Goal: Transaction & Acquisition: Book appointment/travel/reservation

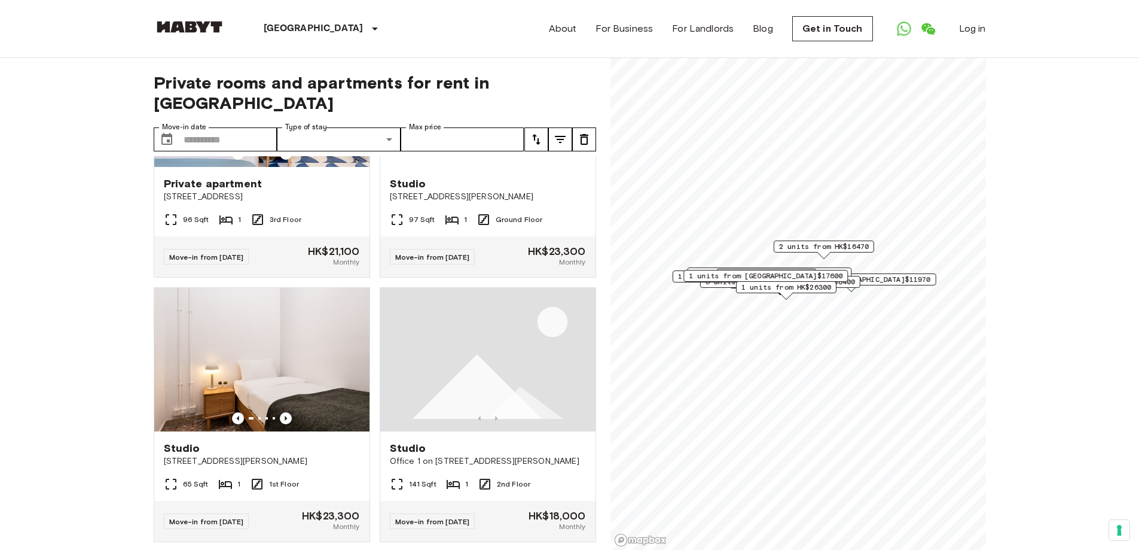
scroll to position [1495, 0]
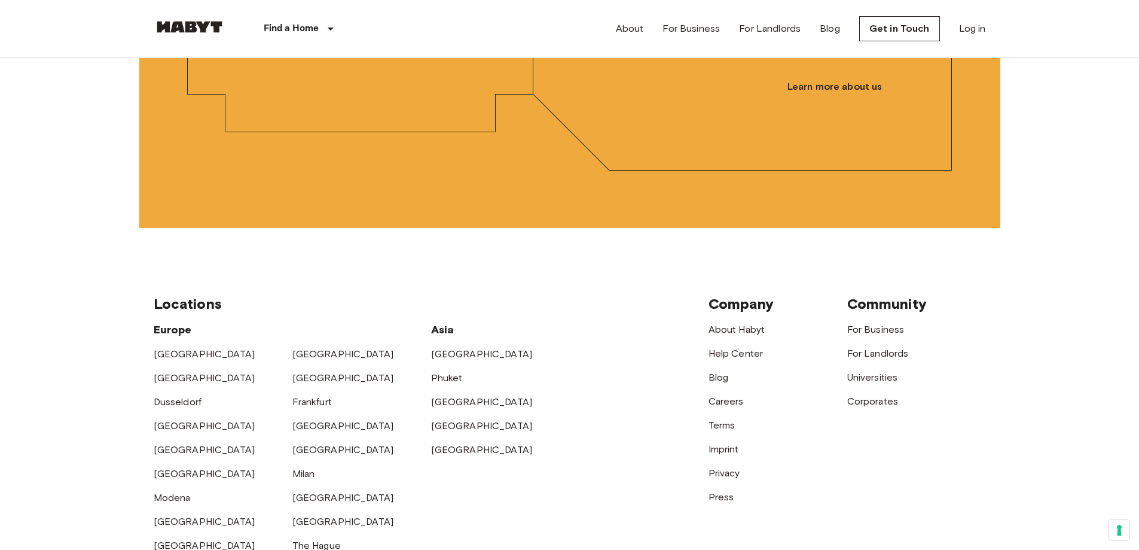
scroll to position [3110, 0]
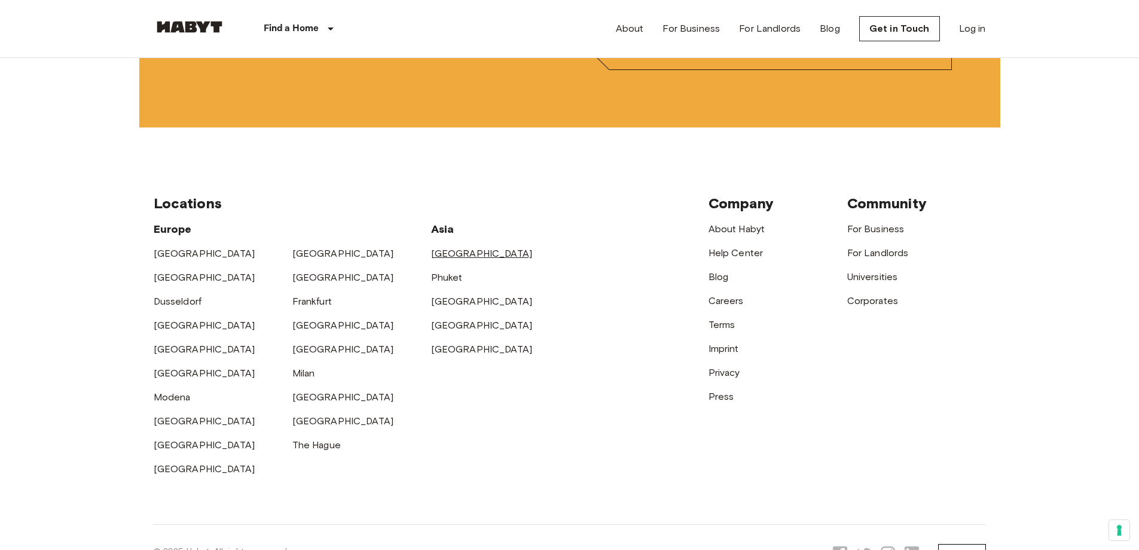
click at [449, 259] on link "[GEOGRAPHIC_DATA]" at bounding box center [482, 253] width 102 height 11
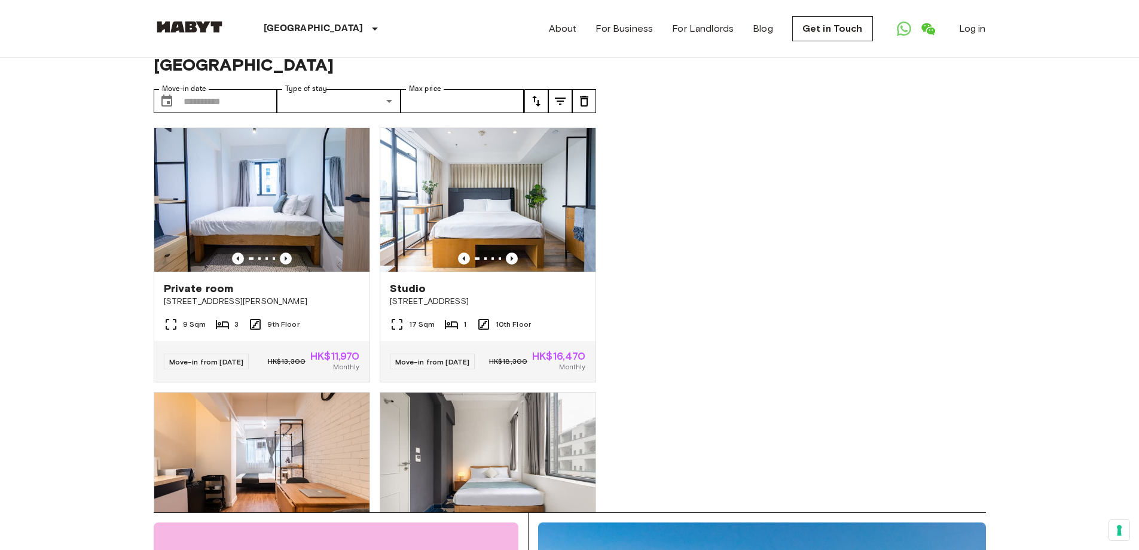
scroll to position [60, 0]
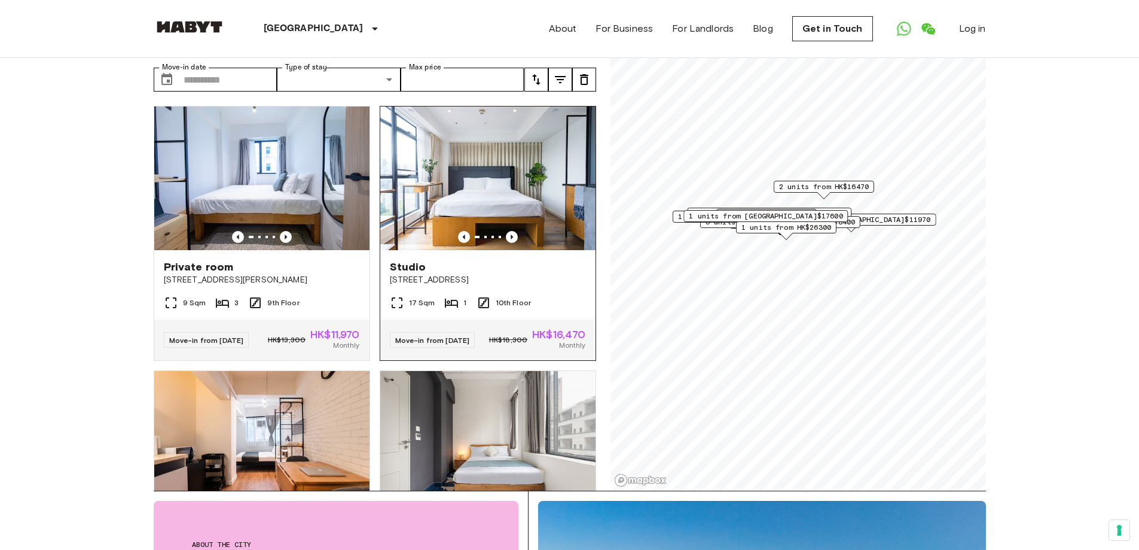
click at [504, 153] on img at bounding box center [487, 178] width 215 height 144
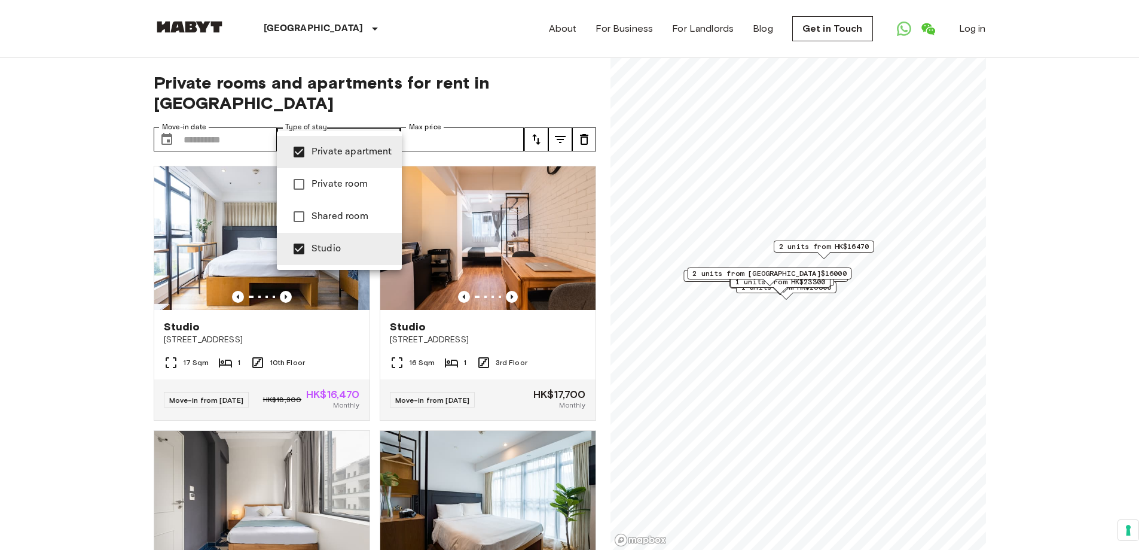
type input "**********"
click at [70, 245] on div at bounding box center [574, 275] width 1148 height 550
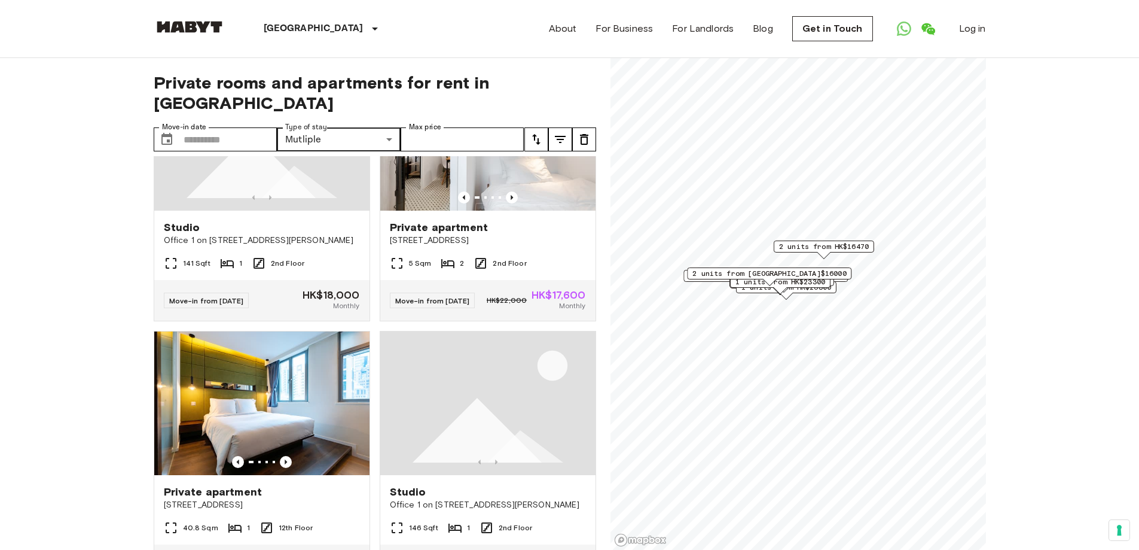
scroll to position [1136, 0]
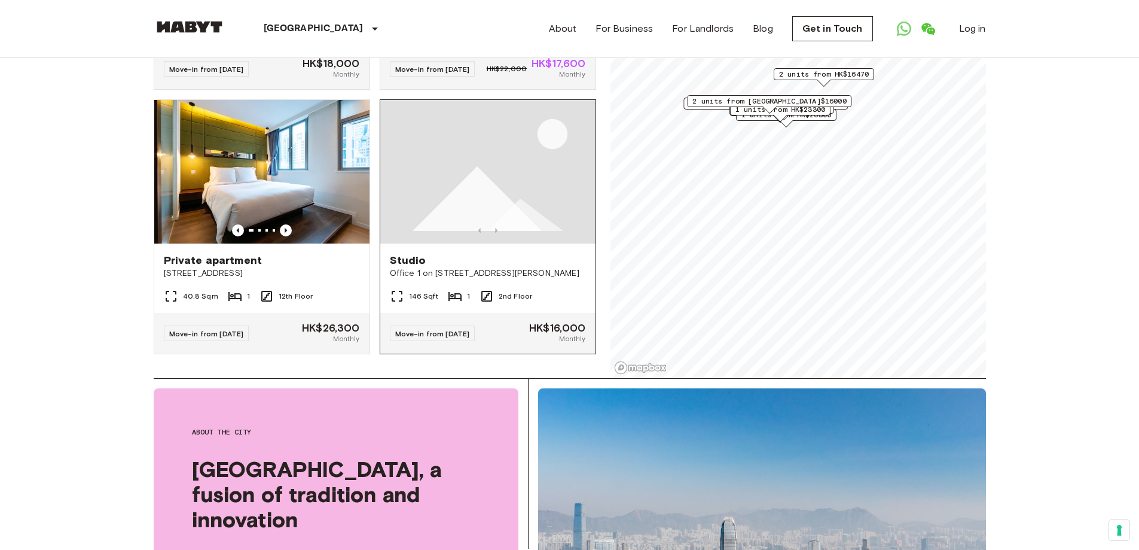
scroll to position [179, 0]
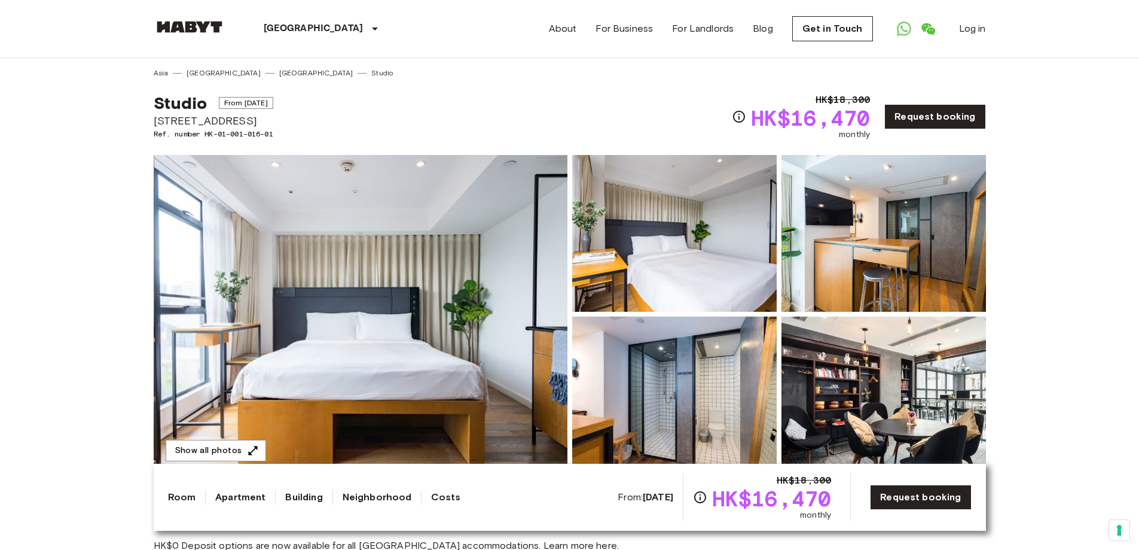
click at [154, 118] on span "2-2A Austin Avenue" at bounding box center [214, 121] width 120 height 16
drag, startPoint x: 155, startPoint y: 120, endPoint x: 251, endPoint y: 113, distance: 96.0
click at [251, 113] on span "2-2A Austin Avenue" at bounding box center [214, 121] width 120 height 16
copy span "2-2A Austin Avenue"
click at [408, 110] on div "Studio From Aug 31 2025 2-2A Austin Avenue Ref. number HK-01-001-016-01 HK$18,3…" at bounding box center [570, 109] width 832 height 62
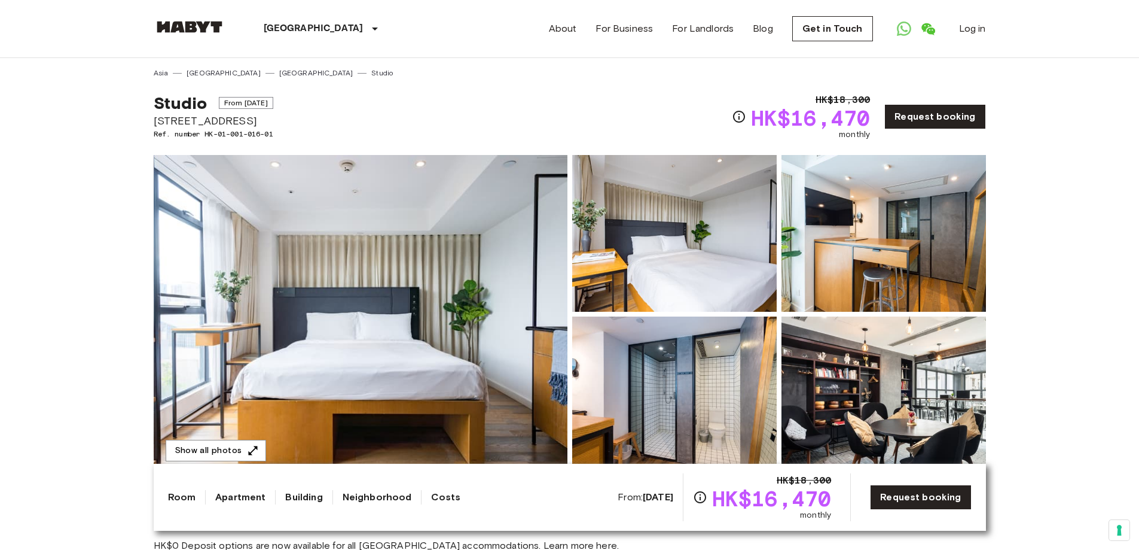
click at [899, 30] on icon "Open WhatsApp" at bounding box center [904, 29] width 14 height 14
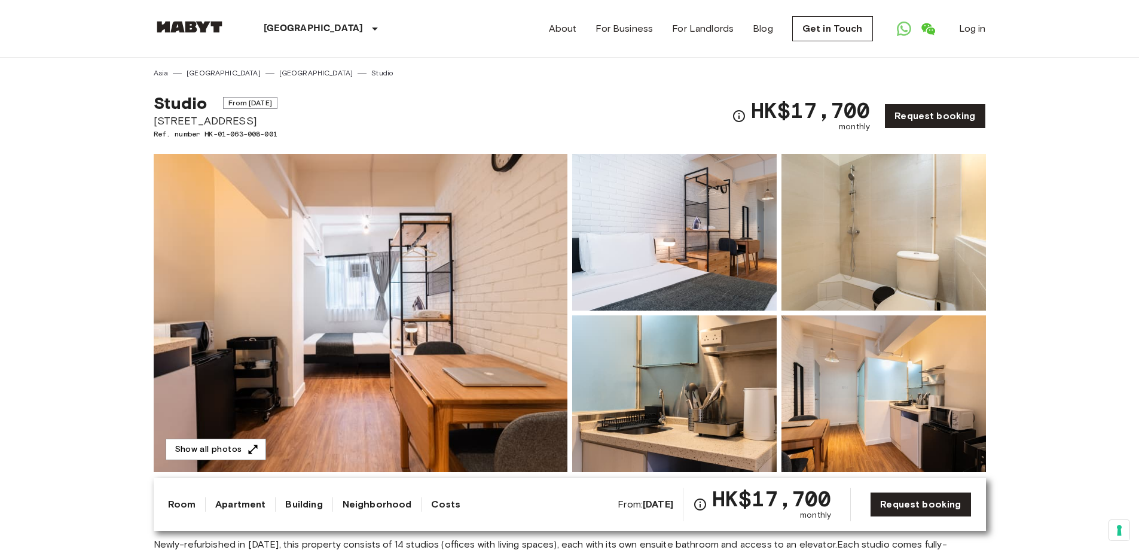
drag, startPoint x: 154, startPoint y: 121, endPoint x: 265, endPoint y: 113, distance: 110.9
click at [265, 113] on span "158 Wellington Street" at bounding box center [216, 121] width 124 height 16
copy span "158 Wellington Street"
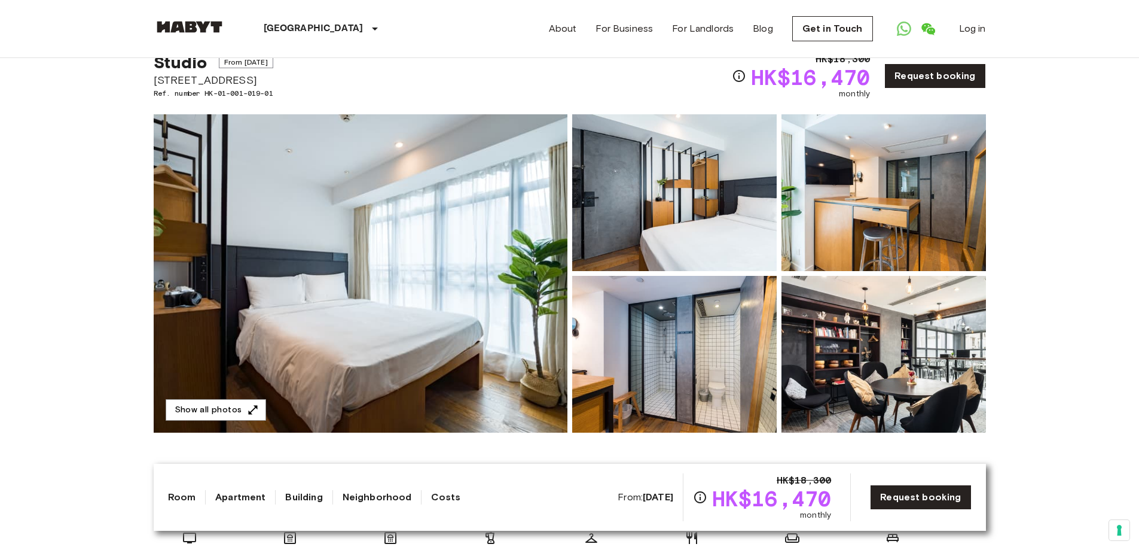
scroll to position [60, 0]
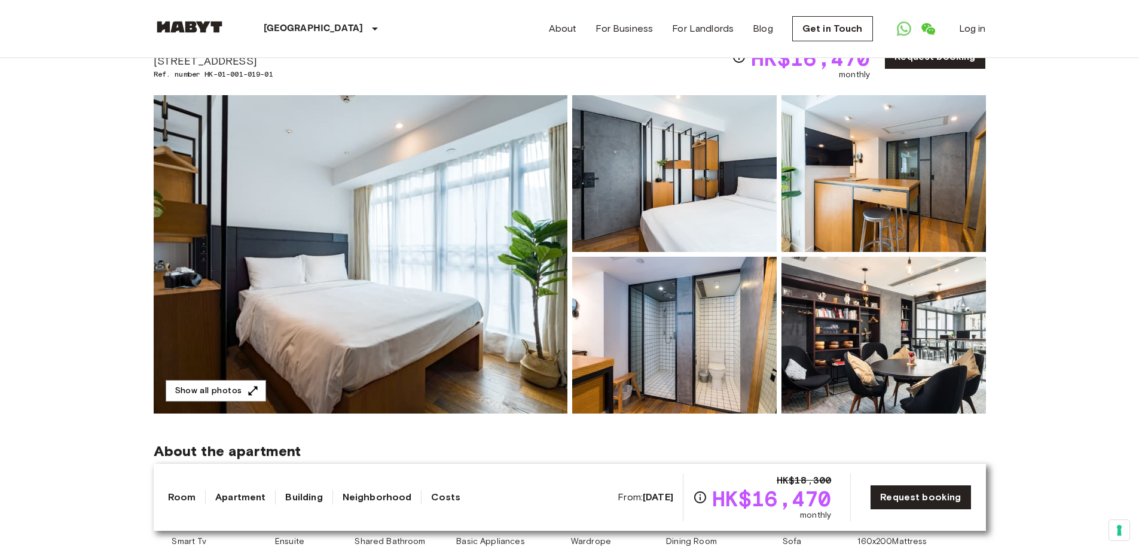
click at [923, 323] on img at bounding box center [884, 335] width 205 height 157
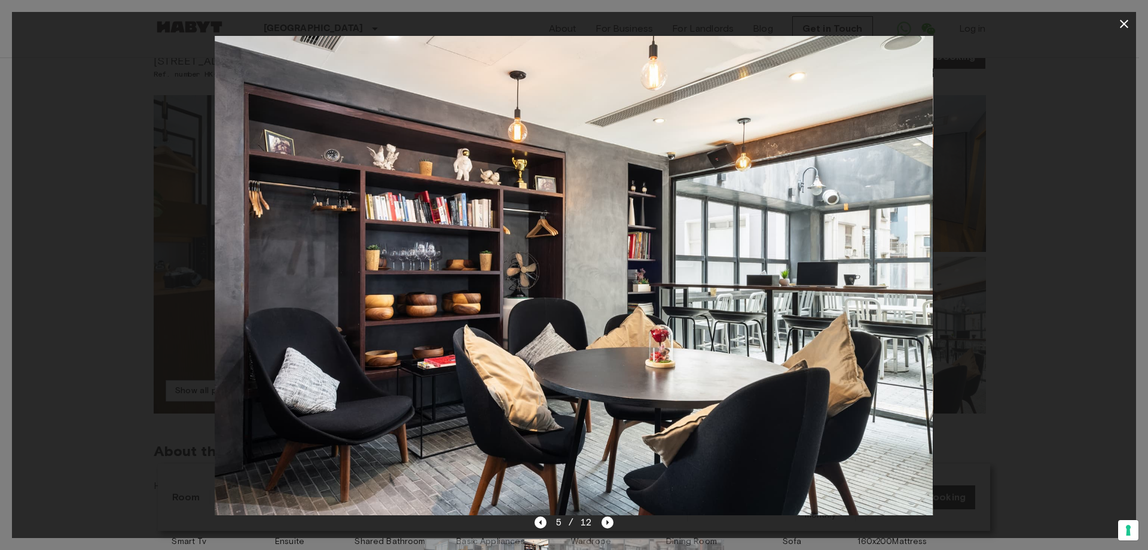
click at [1118, 22] on icon "button" at bounding box center [1124, 24] width 14 height 14
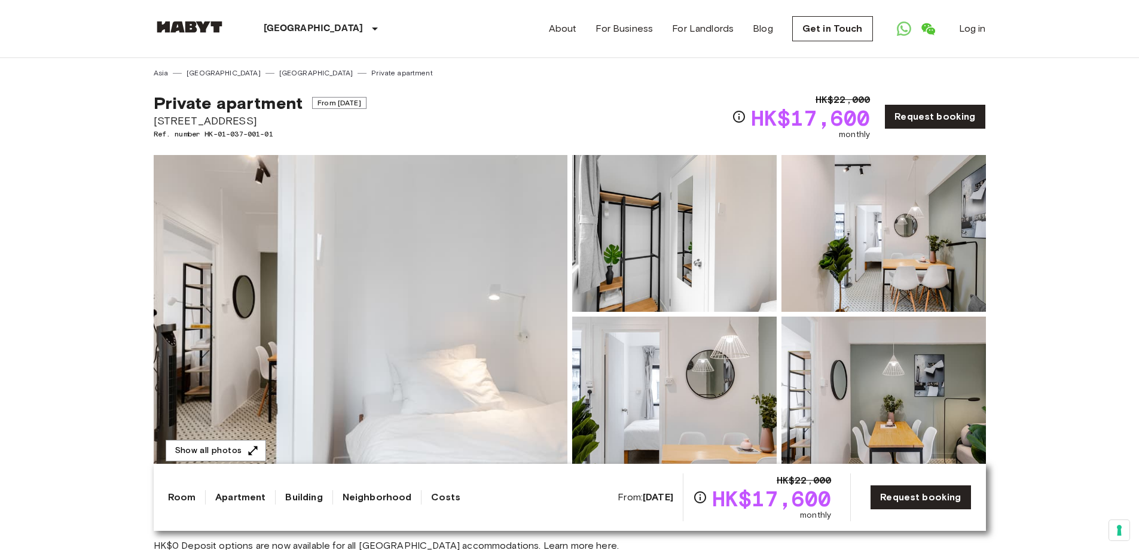
drag, startPoint x: 155, startPoint y: 118, endPoint x: 279, endPoint y: 119, distance: 124.4
click at [279, 119] on span "[STREET_ADDRESS]" at bounding box center [260, 121] width 213 height 16
copy span "[STREET_ADDRESS]"
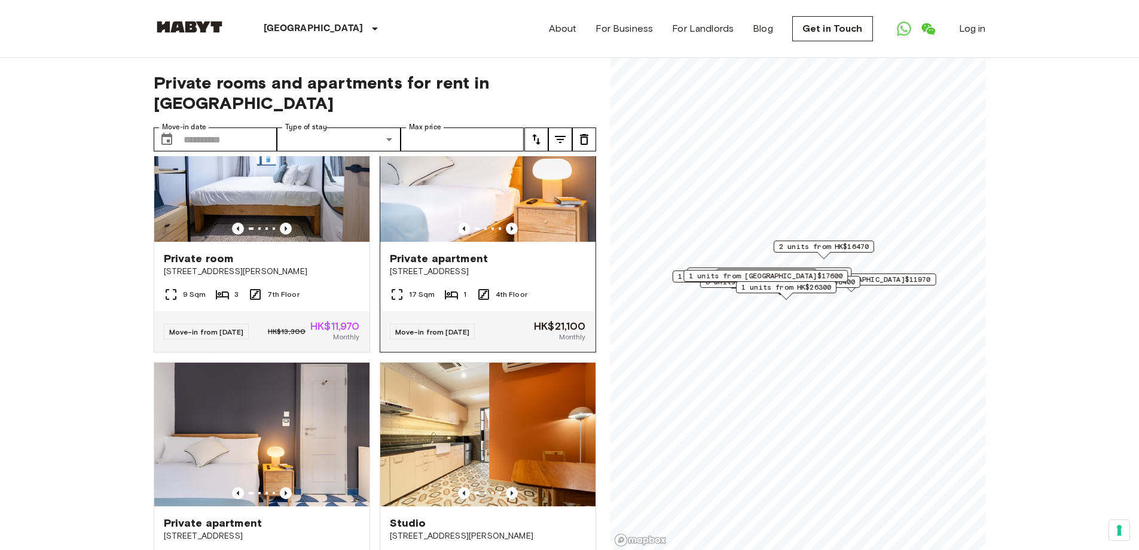
scroll to position [1256, 0]
